Goal: Find specific page/section: Find specific page/section

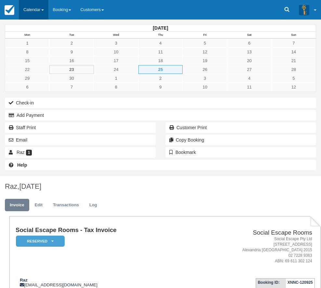
type textarea "Called to confirm"
click at [35, 8] on link "Calendar" at bounding box center [34, 10] width 30 height 20
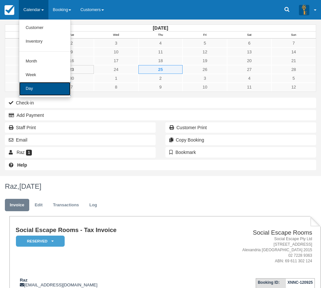
click at [45, 85] on link "Day" at bounding box center [44, 89] width 51 height 14
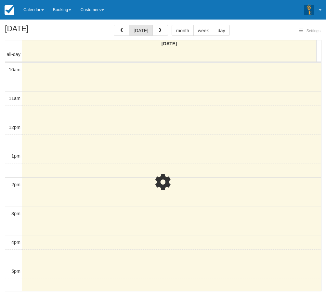
select select
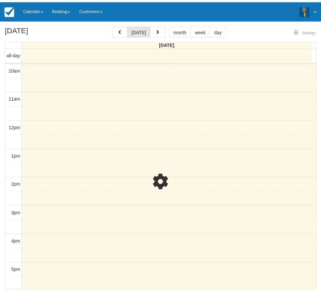
scroll to position [29, 0]
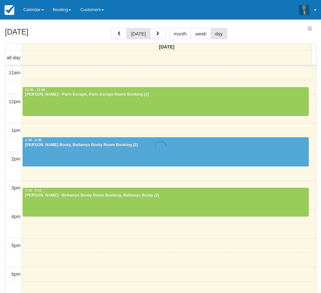
select select
